Goal: Transaction & Acquisition: Purchase product/service

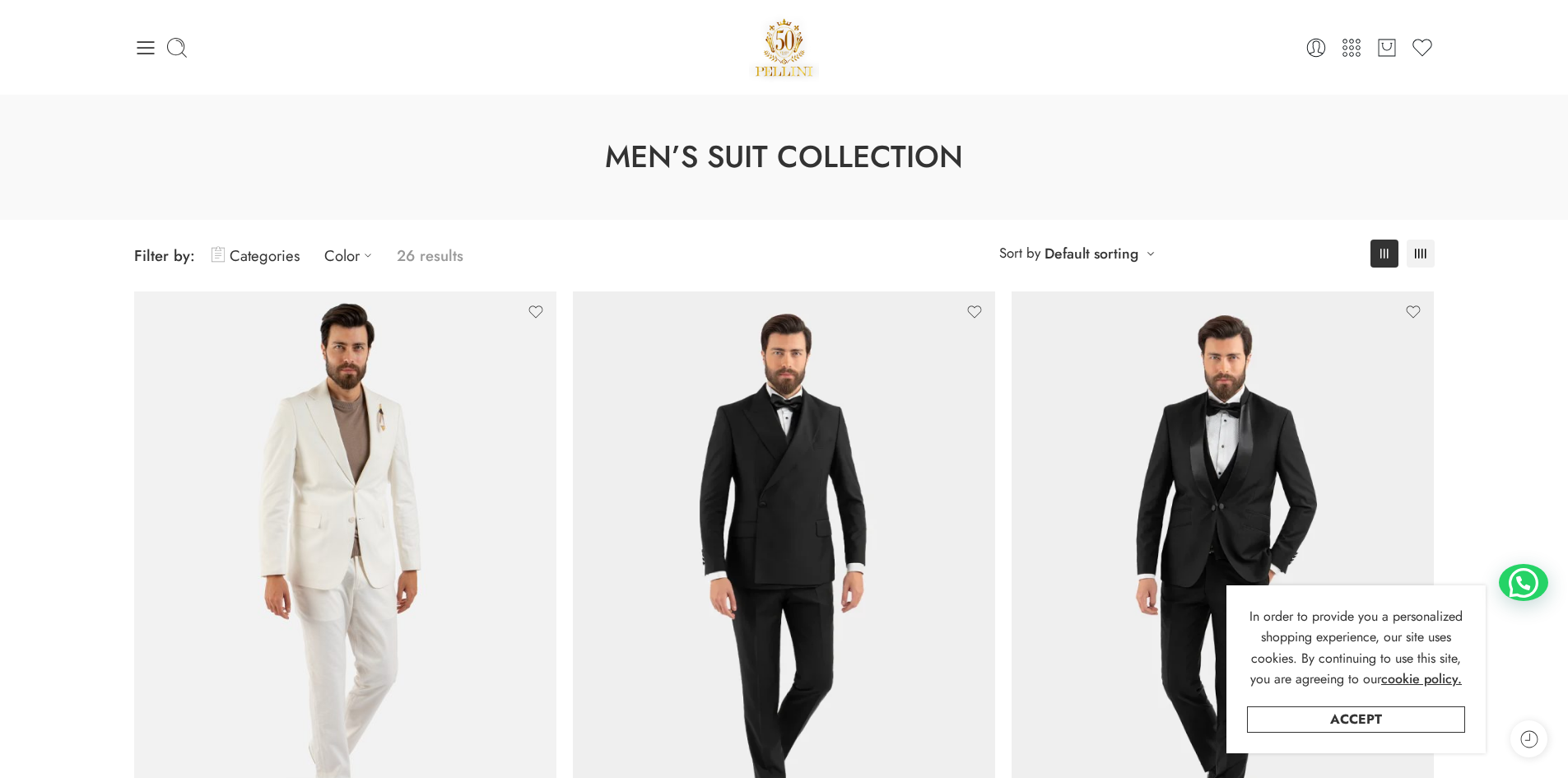
click at [141, 37] on icon at bounding box center [146, 48] width 23 height 23
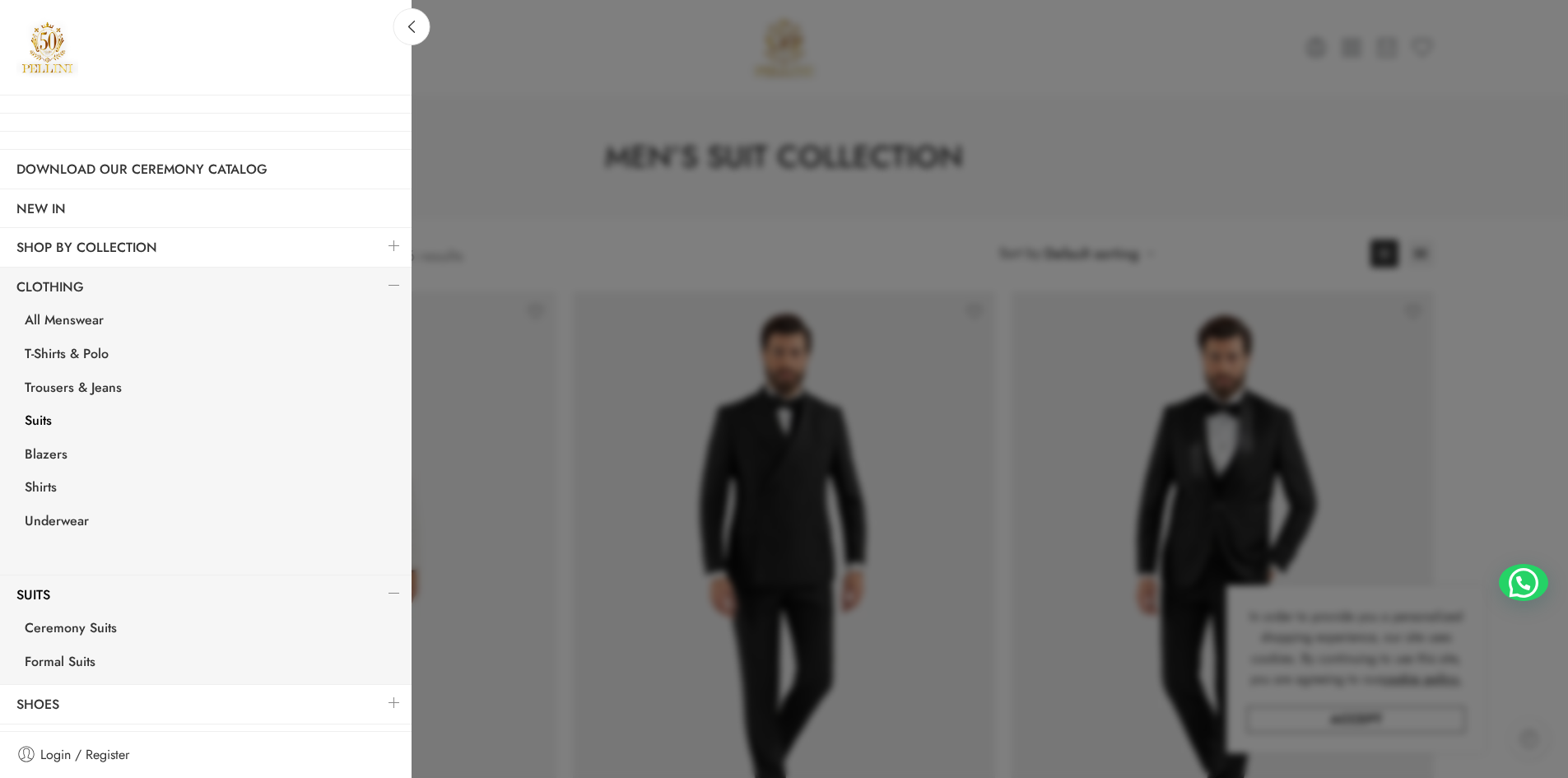
click at [75, 426] on link "Suits" at bounding box center [209, 422] width 403 height 34
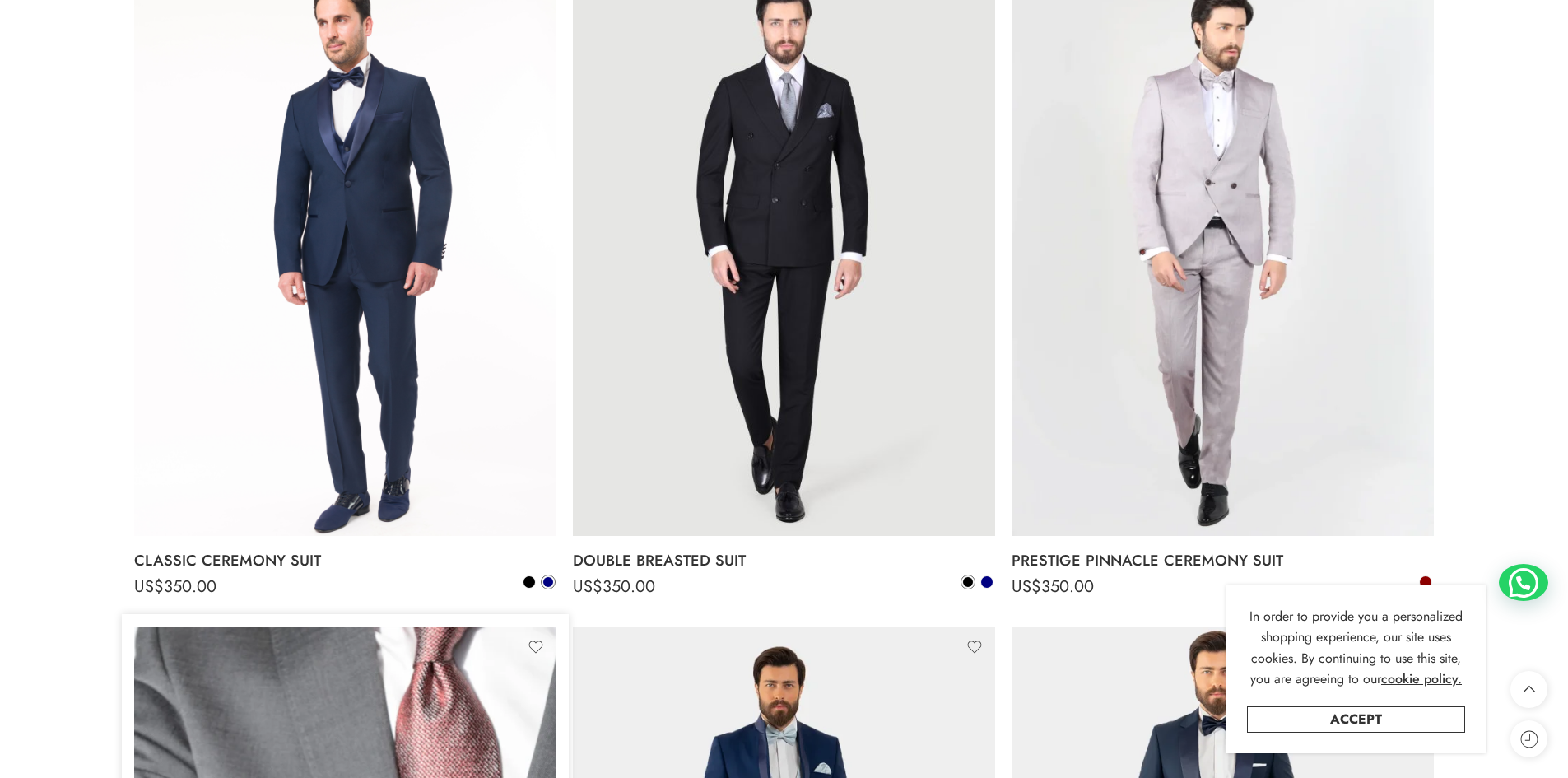
scroll to position [4507, 0]
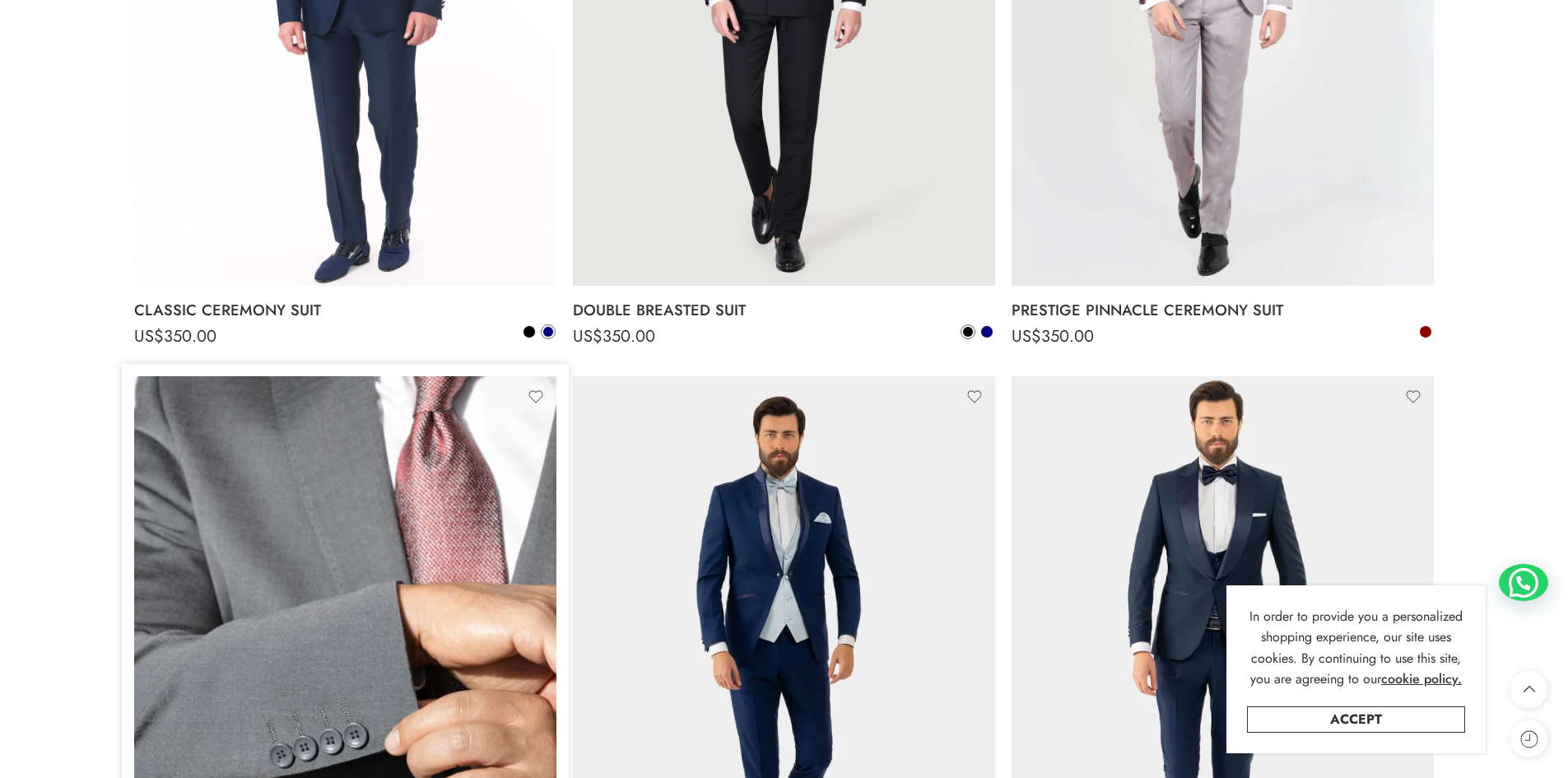
click at [434, 580] on img at bounding box center [345, 657] width 422 height 562
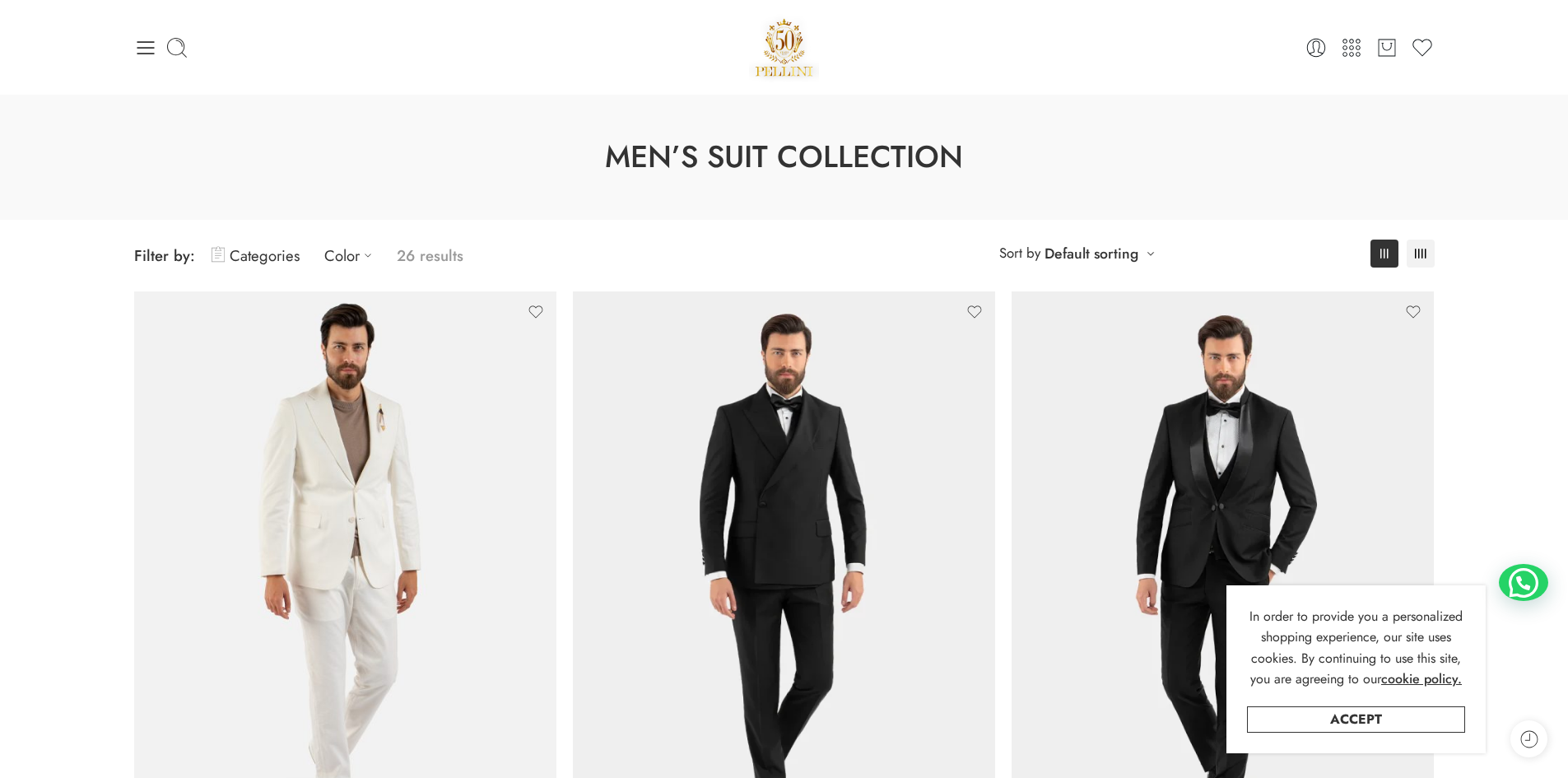
click at [416, 249] on p "26 results" at bounding box center [429, 255] width 67 height 39
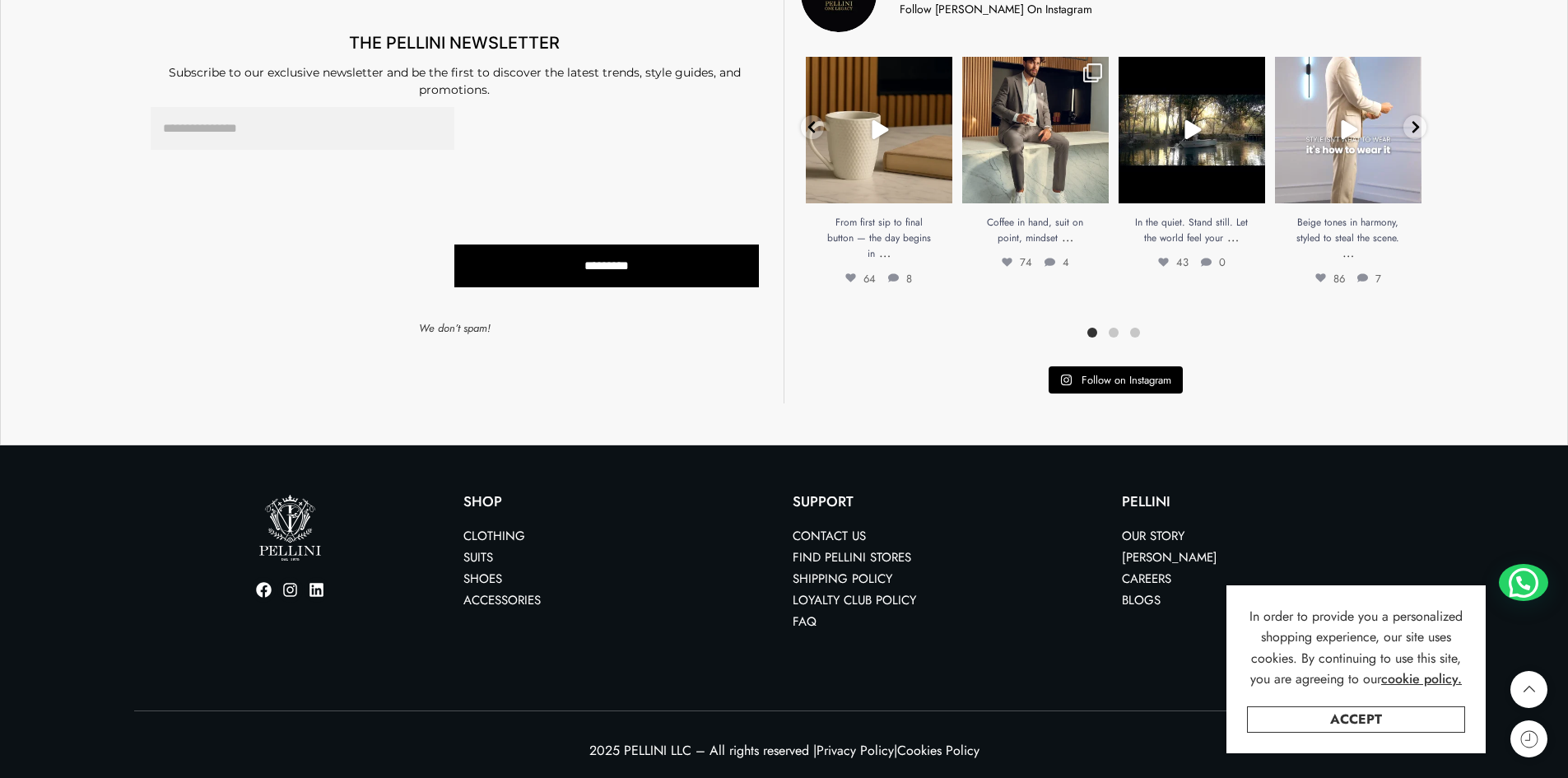
drag, startPoint x: 15, startPoint y: 647, endPoint x: 15, endPoint y: 686, distance: 39.0
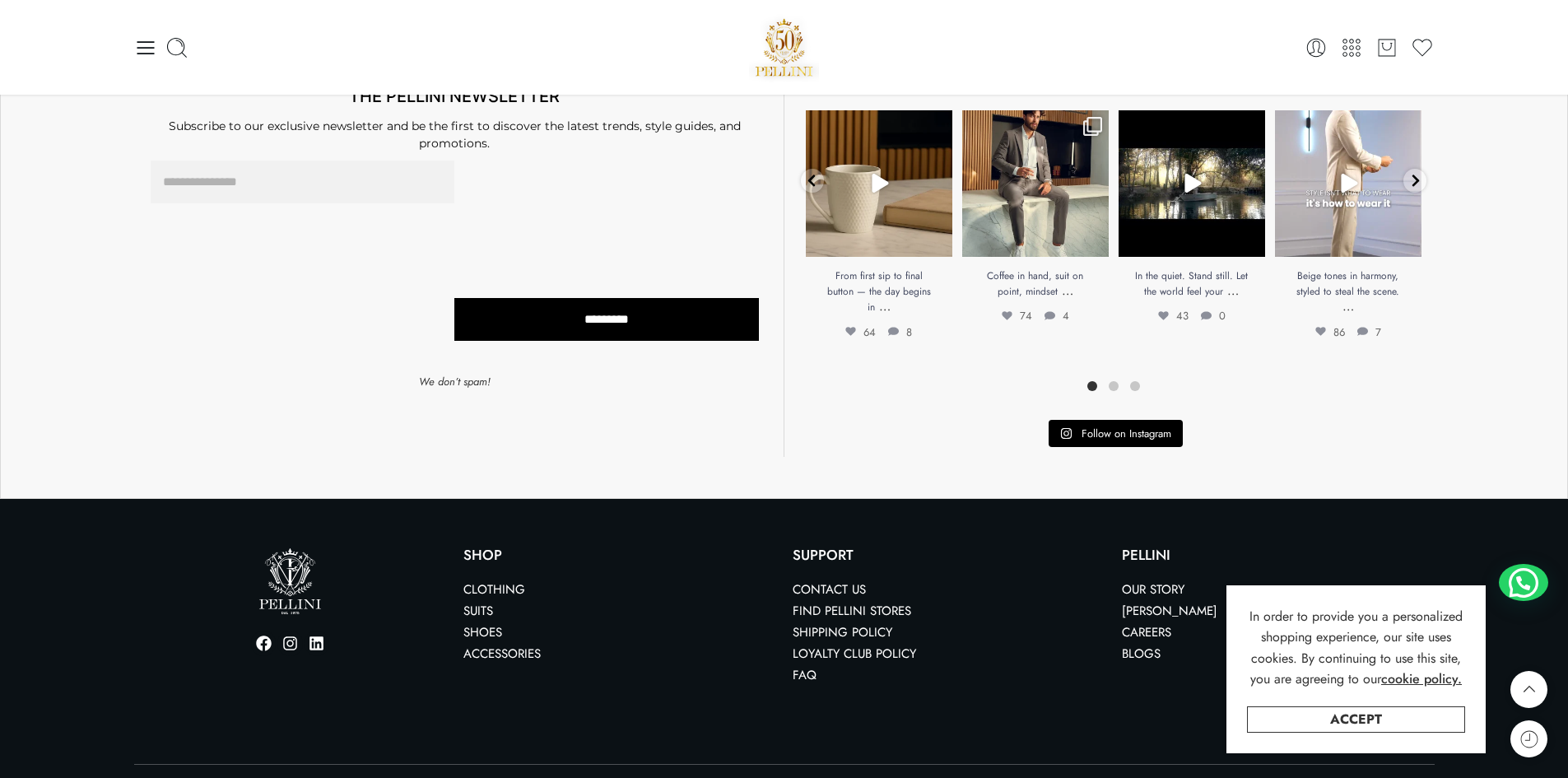
scroll to position [6400, 0]
